Goal: Information Seeking & Learning: Learn about a topic

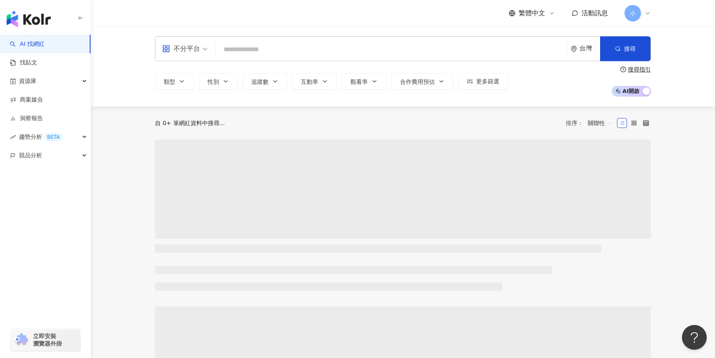
click at [238, 51] on input "search" at bounding box center [391, 50] width 345 height 16
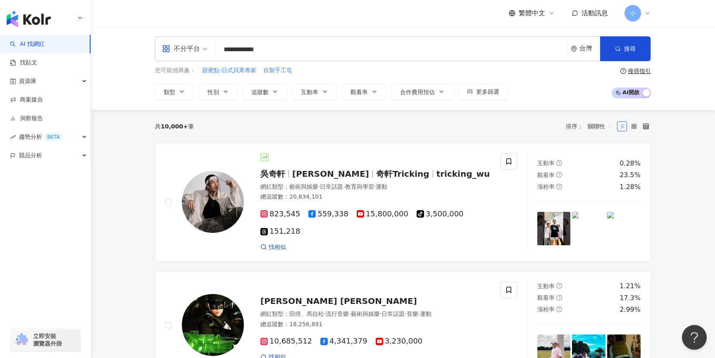
type input "**********"
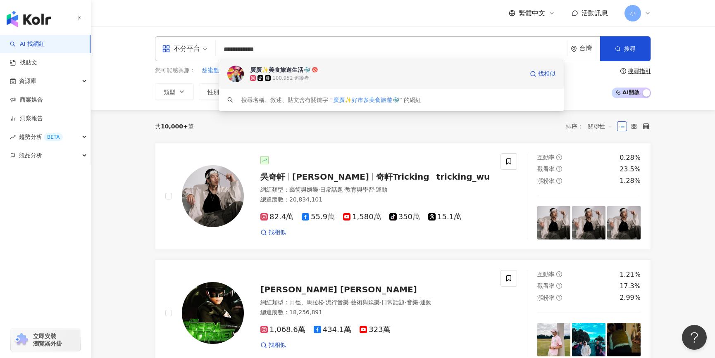
click at [277, 68] on div "廣廣✨美食旅遊生活🐳" at bounding box center [280, 70] width 60 height 8
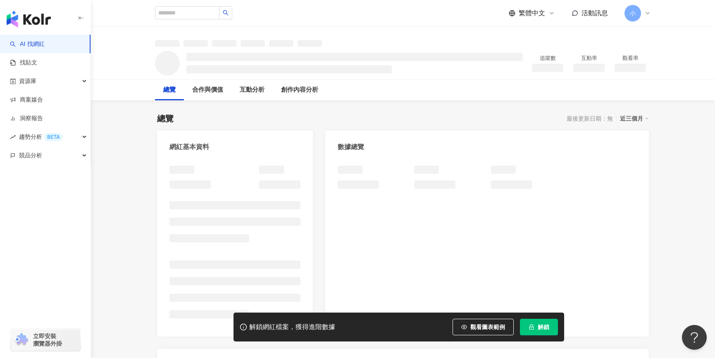
click at [535, 321] on button "解鎖" at bounding box center [539, 327] width 38 height 17
click at [532, 325] on icon "lock" at bounding box center [532, 328] width 6 height 6
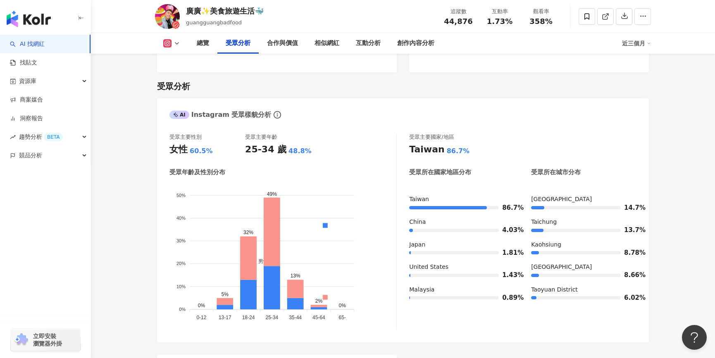
scroll to position [682, 0]
